Goal: Transaction & Acquisition: Download file/media

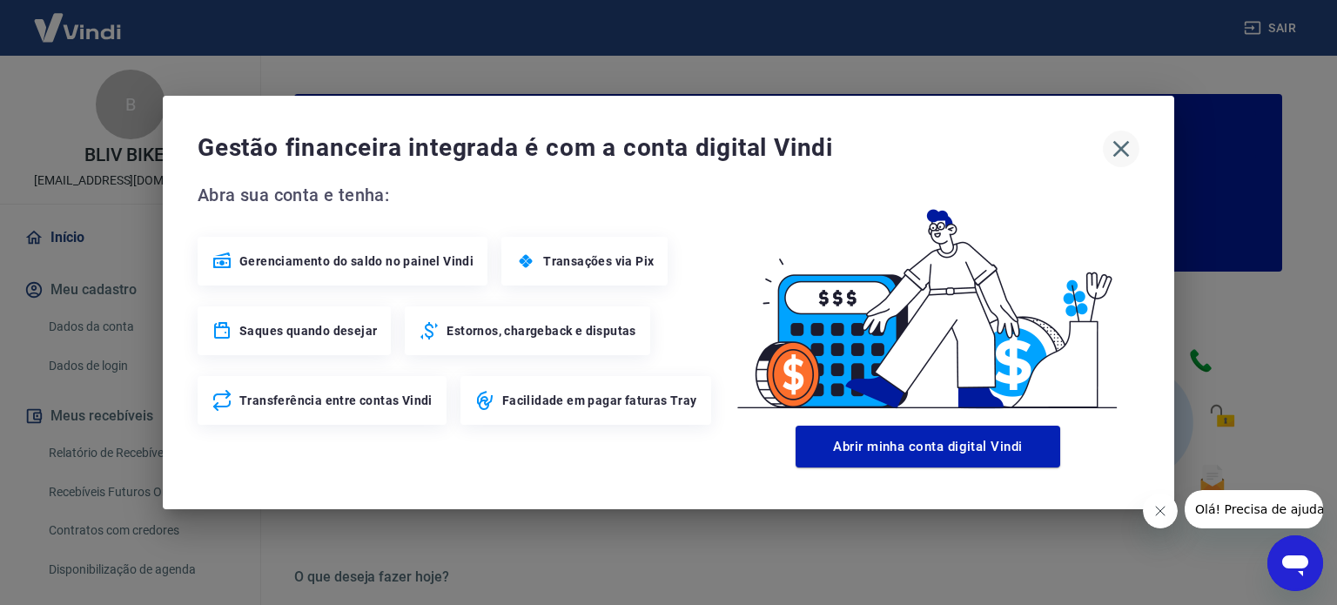
click at [1120, 147] on icon "button" at bounding box center [1122, 149] width 17 height 17
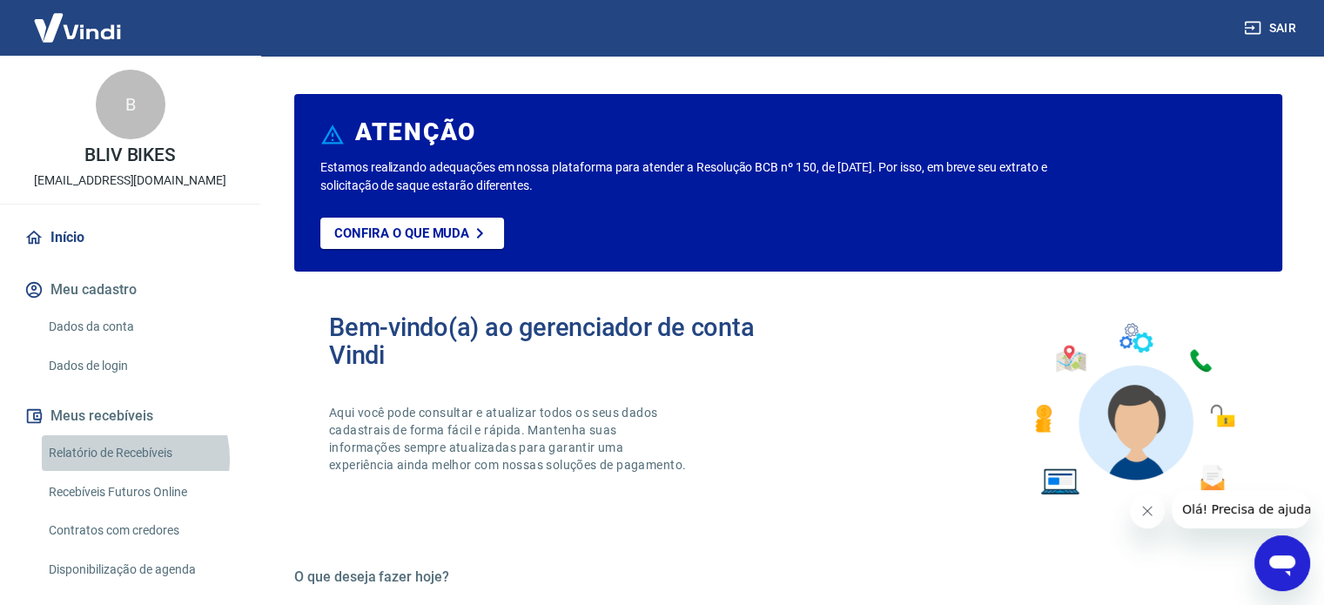
click at [122, 459] on link "Relatório de Recebíveis" at bounding box center [141, 453] width 198 height 36
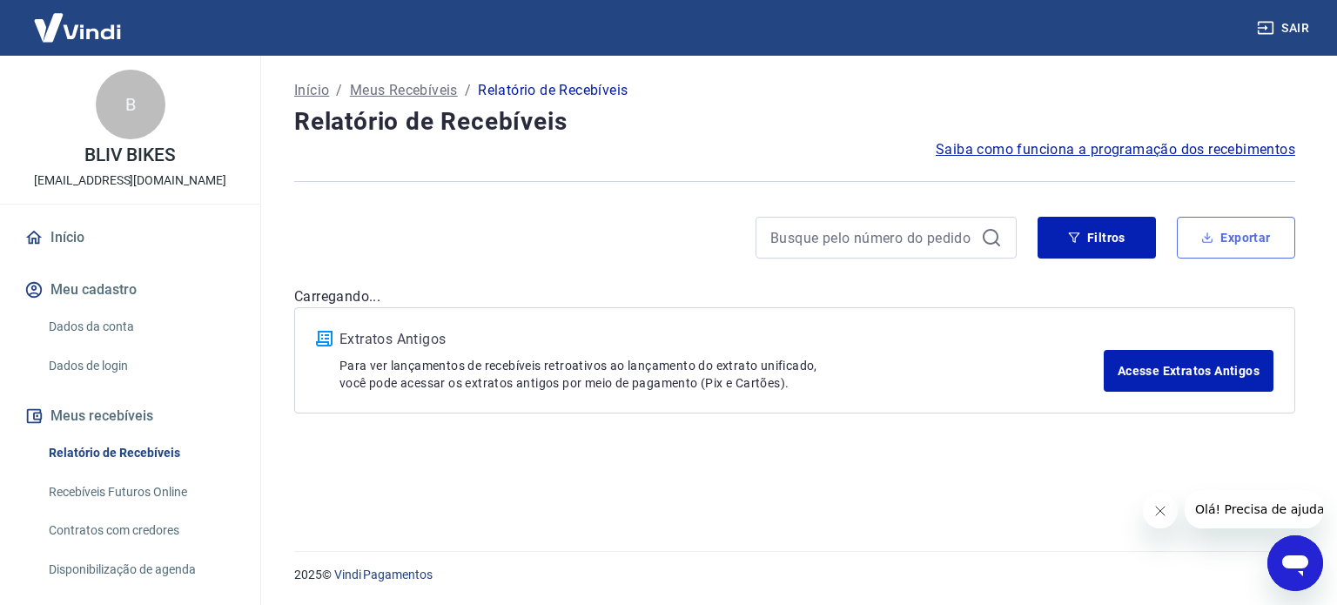
click at [1235, 238] on button "Exportar" at bounding box center [1236, 238] width 118 height 42
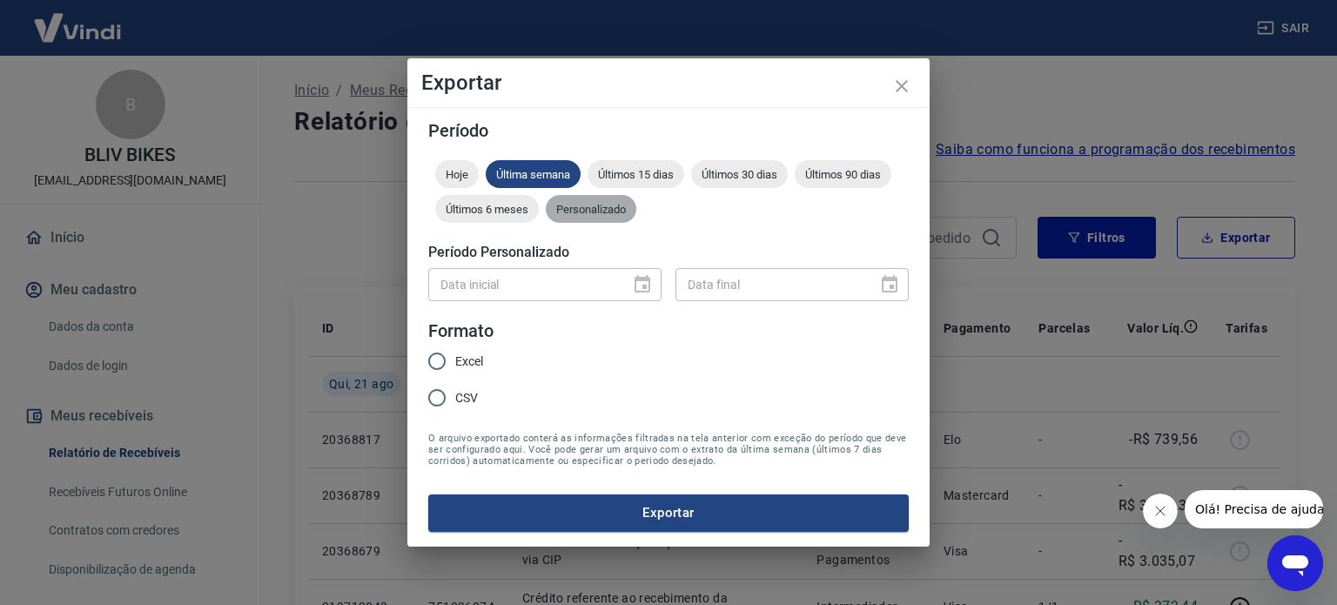
click at [596, 210] on span "Personalizado" at bounding box center [591, 209] width 91 height 13
type input "DD/MM/YYYY"
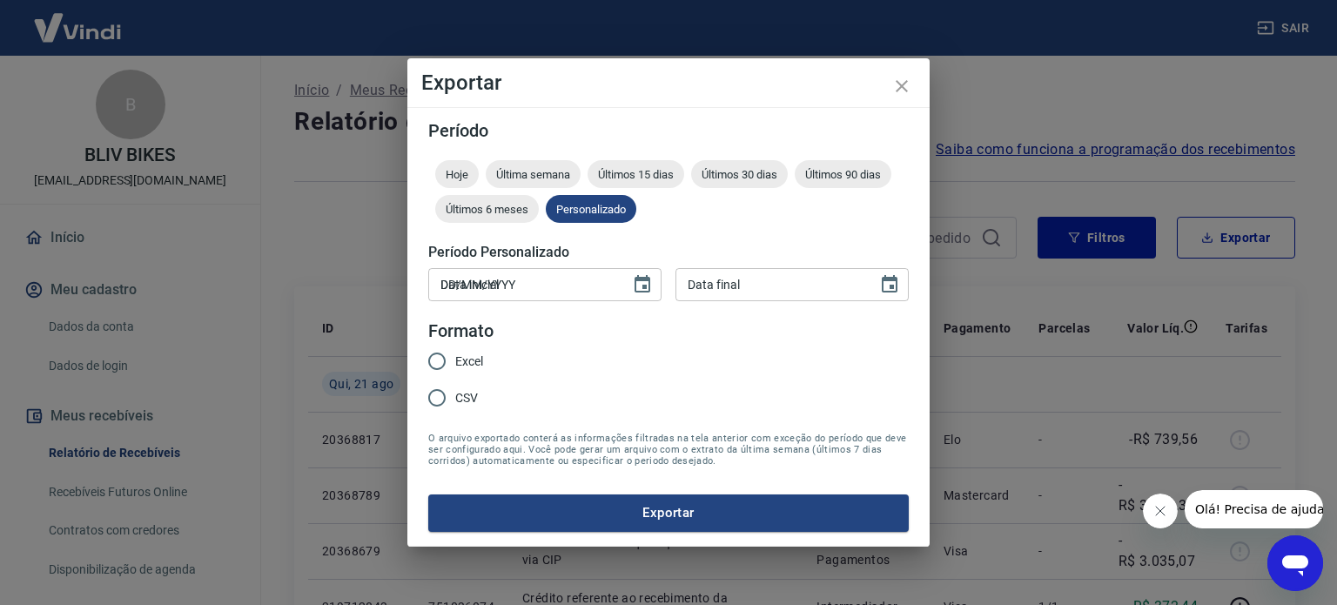
click at [533, 291] on input "DD/MM/YYYY" at bounding box center [523, 284] width 190 height 32
click at [637, 287] on icon "Choose date" at bounding box center [642, 284] width 21 height 21
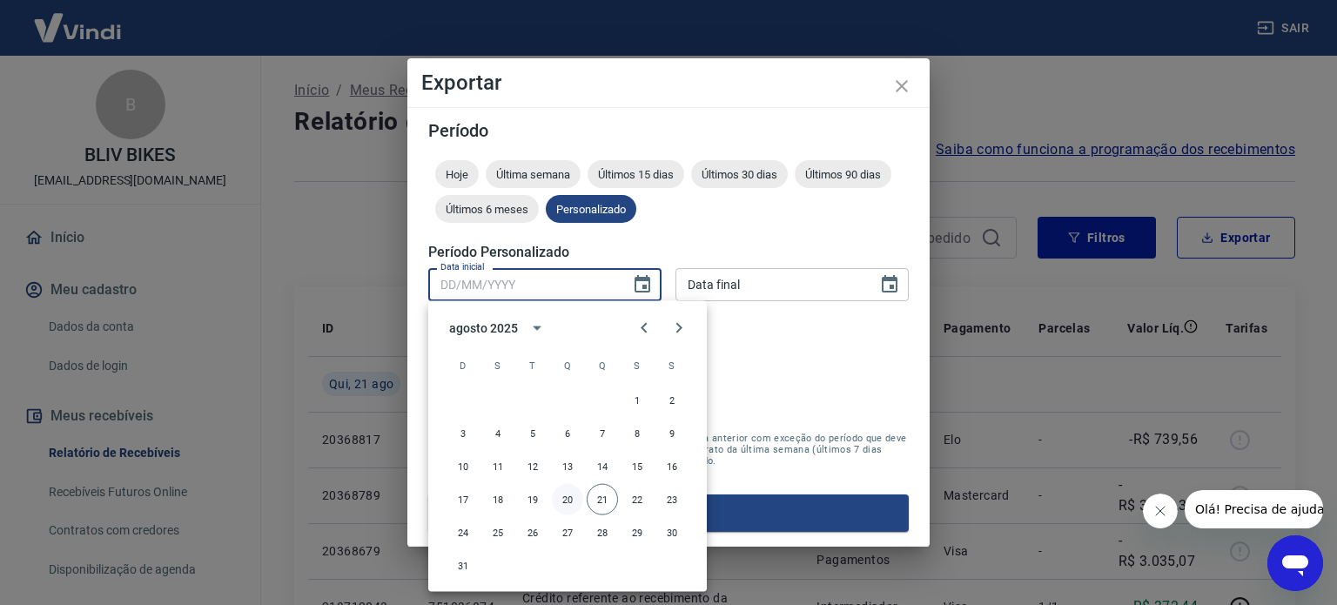
click at [566, 499] on button "20" at bounding box center [567, 499] width 31 height 31
type input "[DATE]"
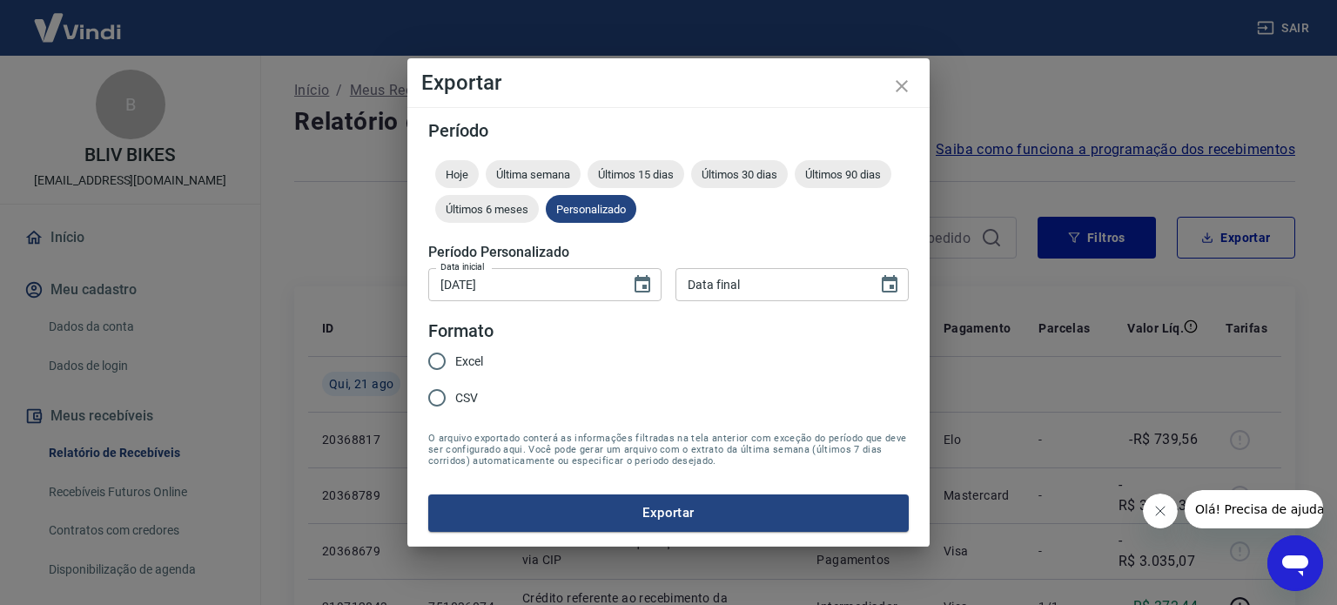
type input "DD/MM/YYYY"
click at [753, 294] on input "DD/MM/YYYY" at bounding box center [771, 284] width 190 height 32
click at [899, 280] on icon "Choose date" at bounding box center [889, 284] width 21 height 21
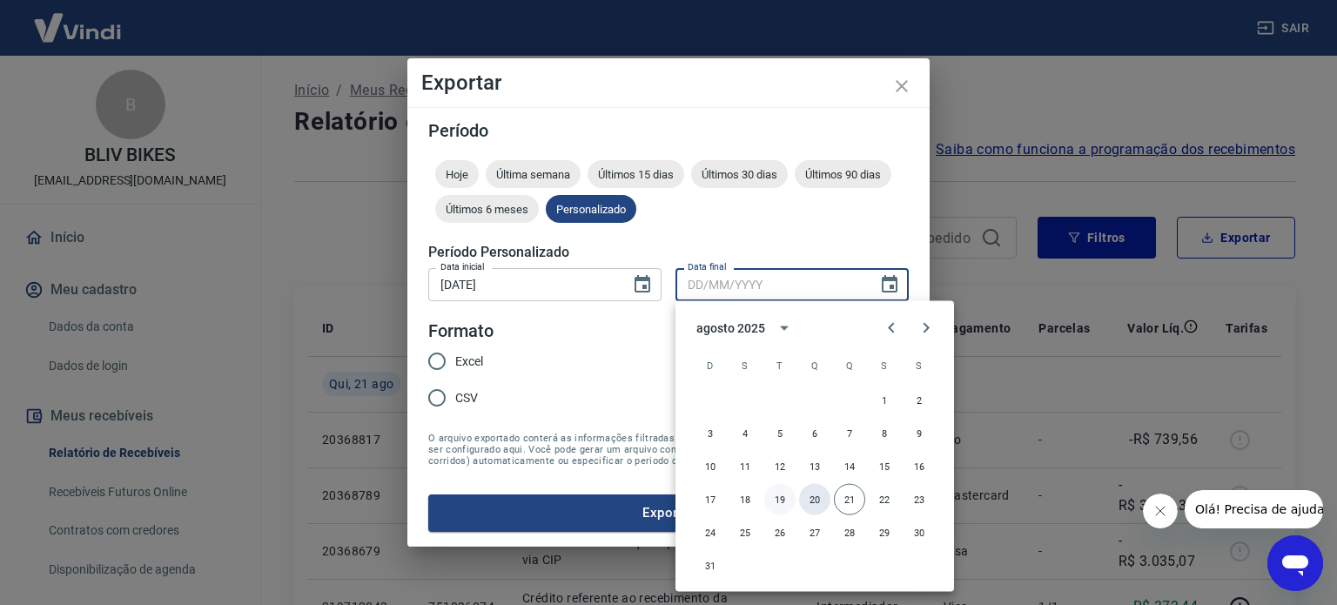
click at [810, 500] on button "20" at bounding box center [814, 499] width 31 height 31
type input "[DATE]"
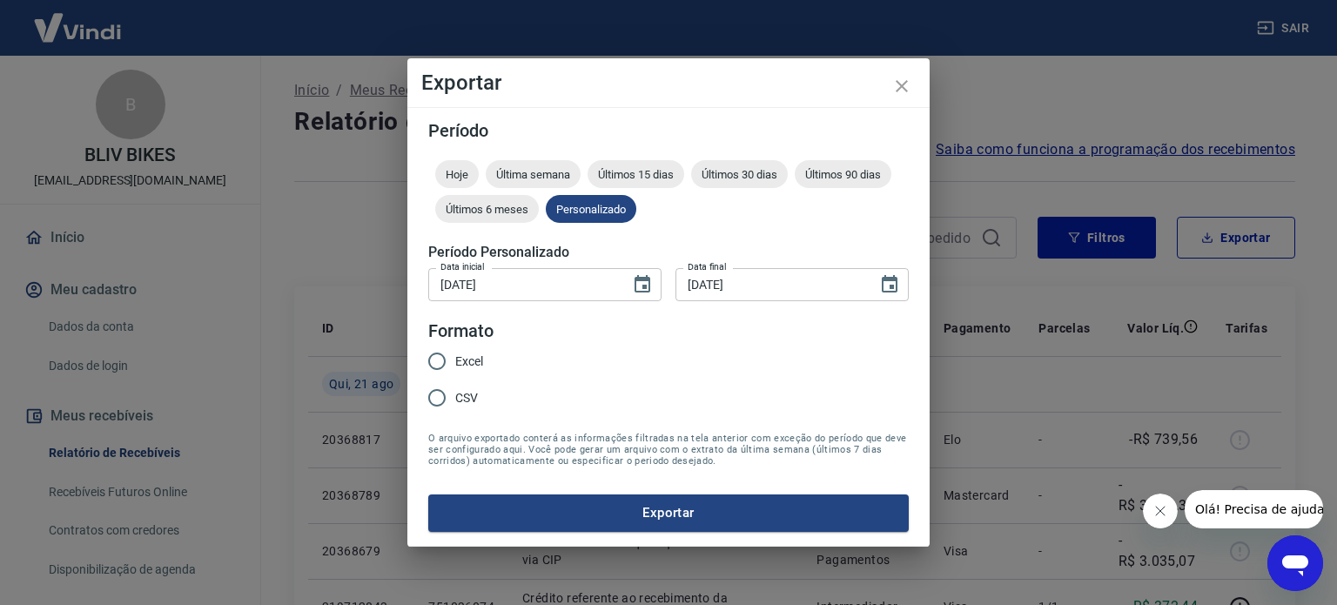
click at [456, 361] on span "Excel" at bounding box center [469, 362] width 28 height 18
click at [455, 361] on input "Excel" at bounding box center [437, 361] width 37 height 37
radio input "true"
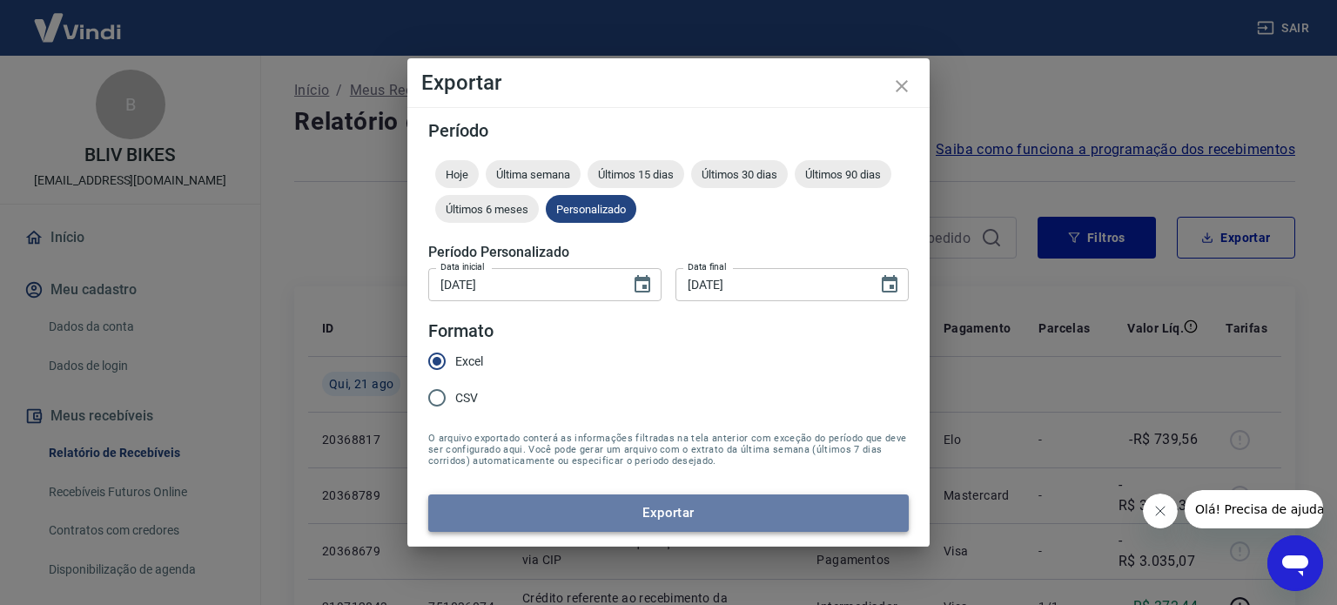
click at [666, 517] on button "Exportar" at bounding box center [668, 513] width 481 height 37
